Goal: Task Accomplishment & Management: Manage account settings

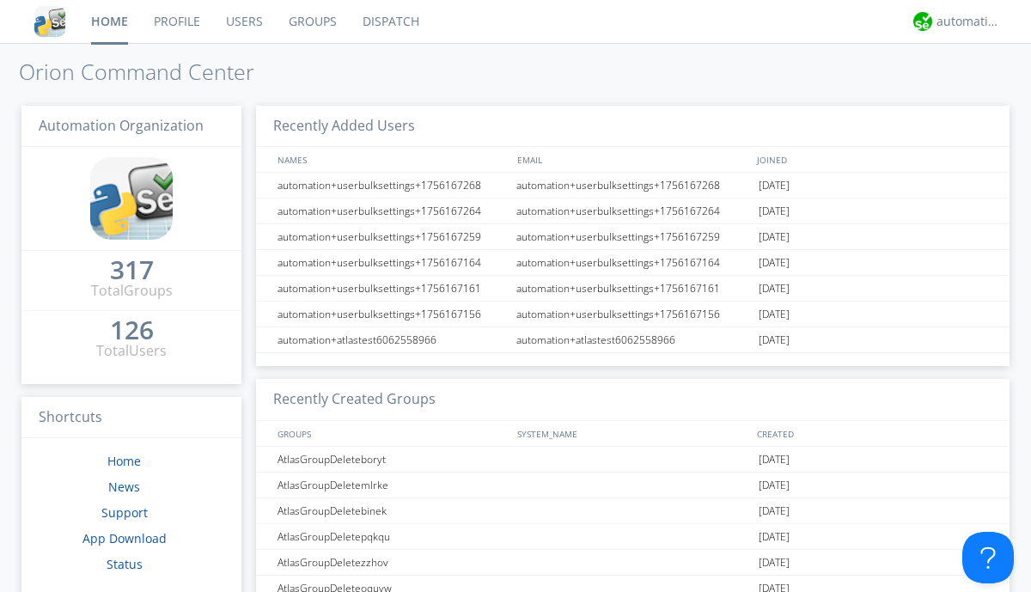
click at [243, 21] on link "Users" at bounding box center [244, 21] width 63 height 43
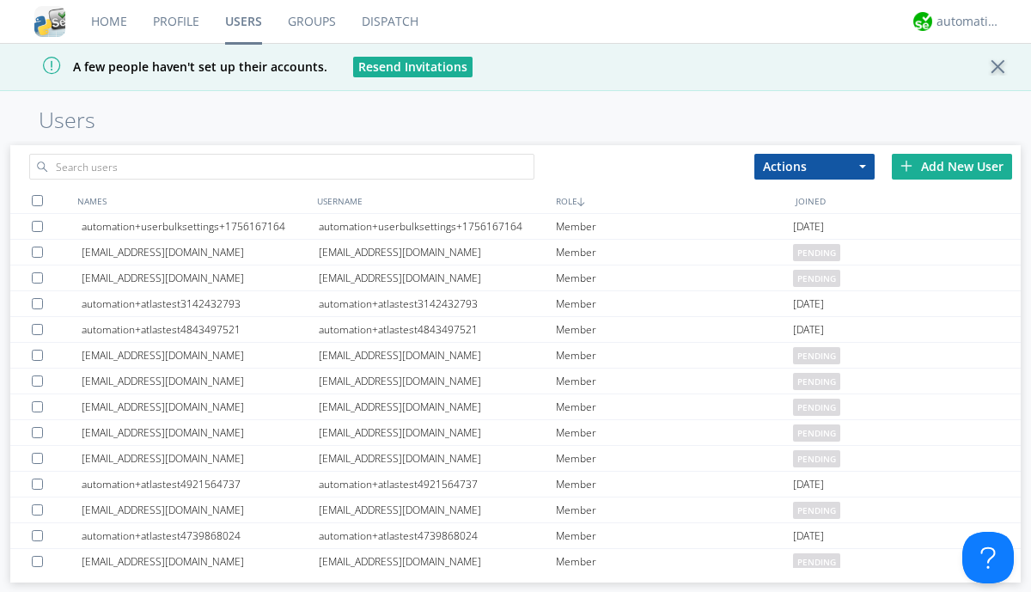
click at [952, 166] on div "Add New User" at bounding box center [952, 167] width 120 height 26
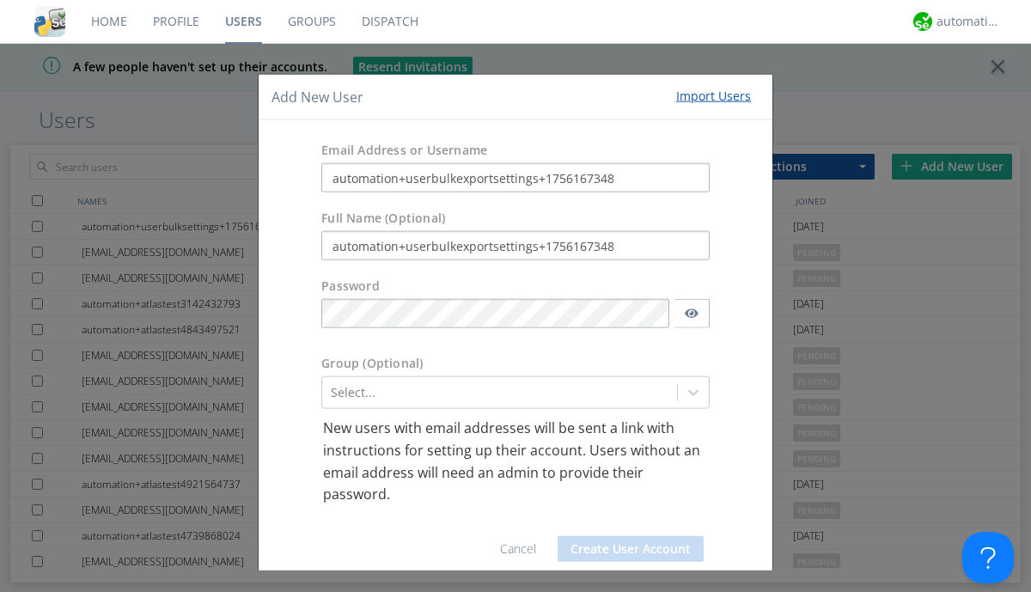
type input "automation+userbulkexportsettings+1756167348"
click at [624, 548] on button "Create User Account" at bounding box center [631, 548] width 146 height 26
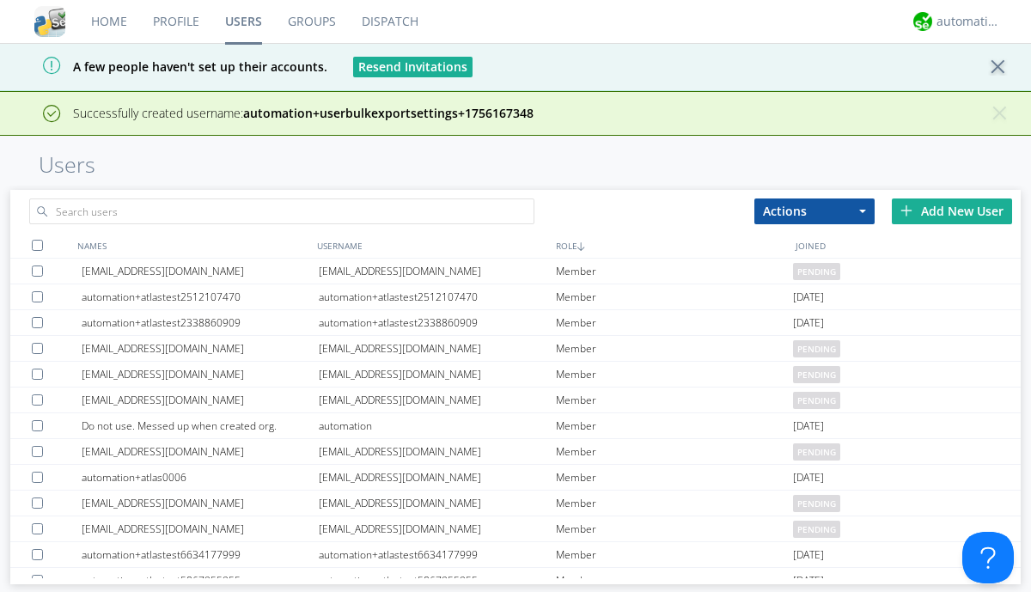
click at [952, 211] on div "Add New User" at bounding box center [952, 211] width 120 height 26
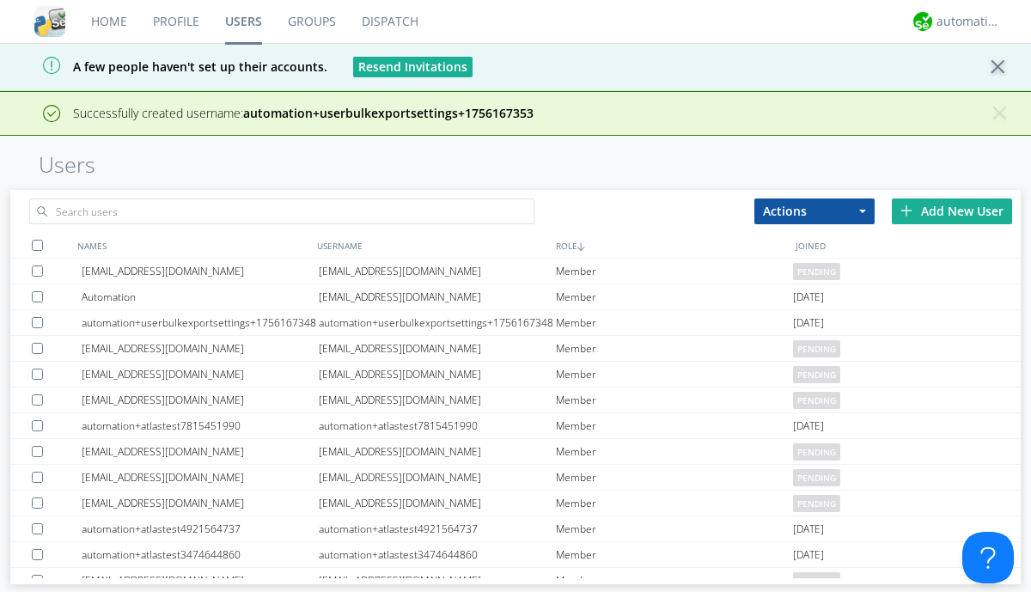
click at [952, 211] on div "Add New User" at bounding box center [952, 211] width 120 height 26
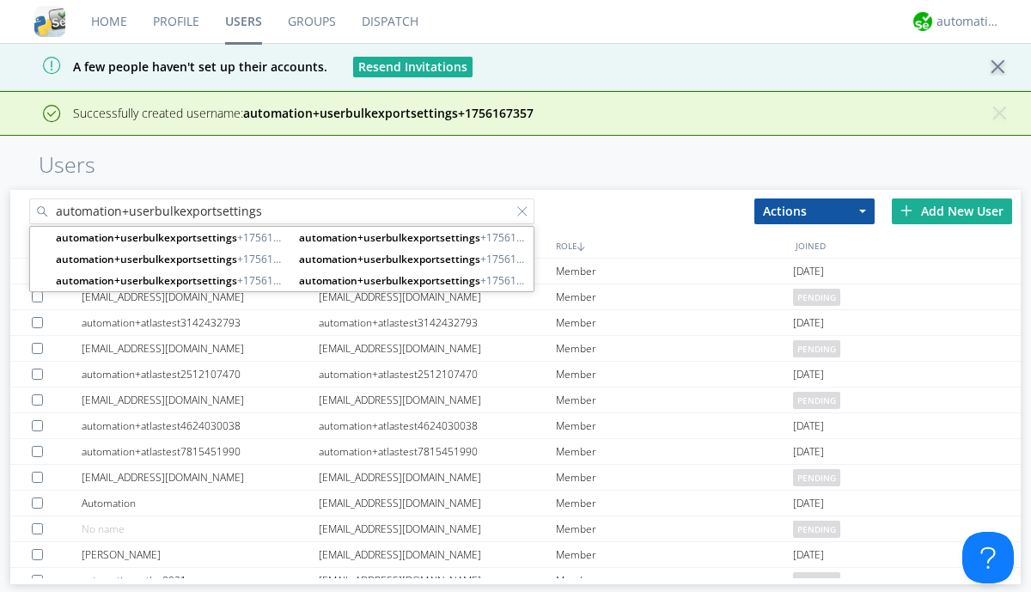
type input "automation+userbulkexportsettings"
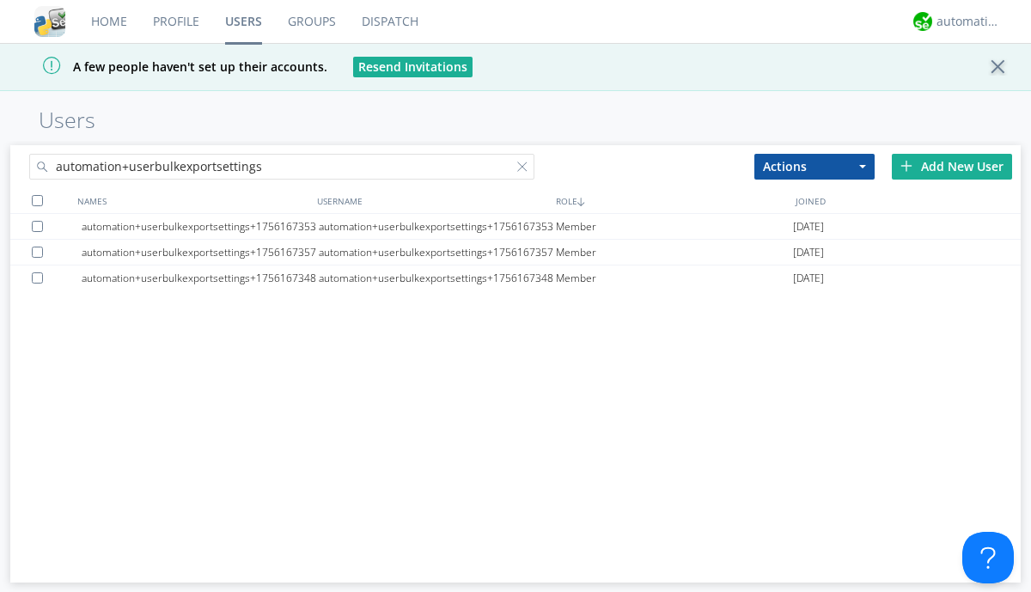
click at [37, 200] on div at bounding box center [37, 200] width 11 height 11
click at [815, 166] on button "Actions" at bounding box center [814, 167] width 120 height 26
click at [0, 0] on link "Export Users" at bounding box center [0, 0] width 0 height 0
click at [526, 169] on div at bounding box center [525, 170] width 17 height 17
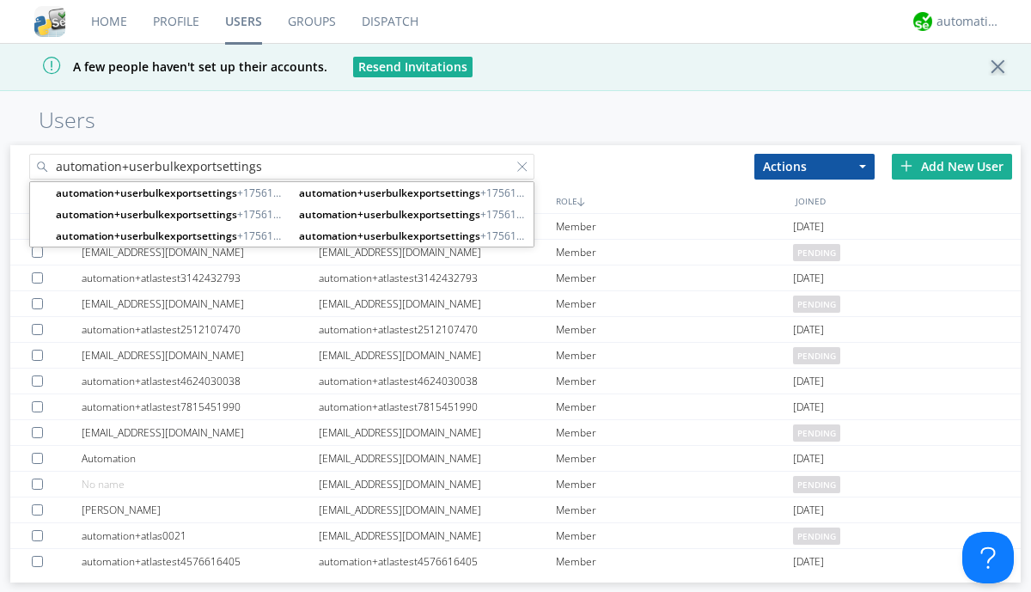
type input "automation+userbulkexportsettings"
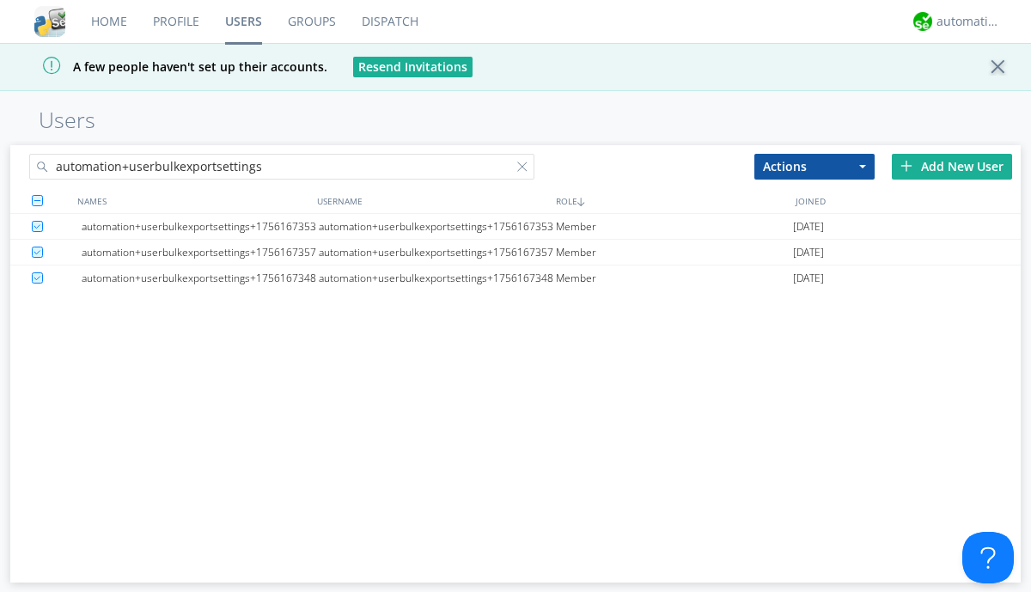
click at [815, 166] on button "Actions" at bounding box center [814, 167] width 120 height 26
click at [0, 0] on link "Delete User" at bounding box center [0, 0] width 0 height 0
